Goal: Transaction & Acquisition: Purchase product/service

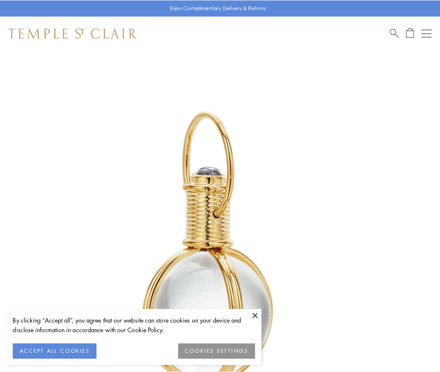
scroll to position [219, 0]
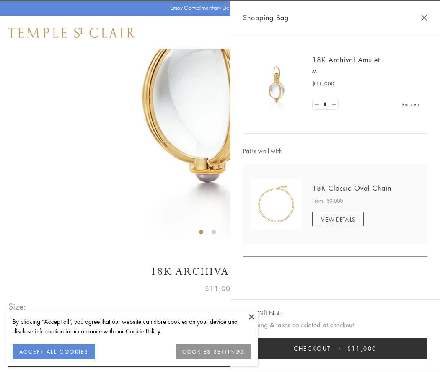
click at [335, 349] on button "Checkout $11,000" at bounding box center [335, 349] width 184 height 22
